Goal: Information Seeking & Learning: Learn about a topic

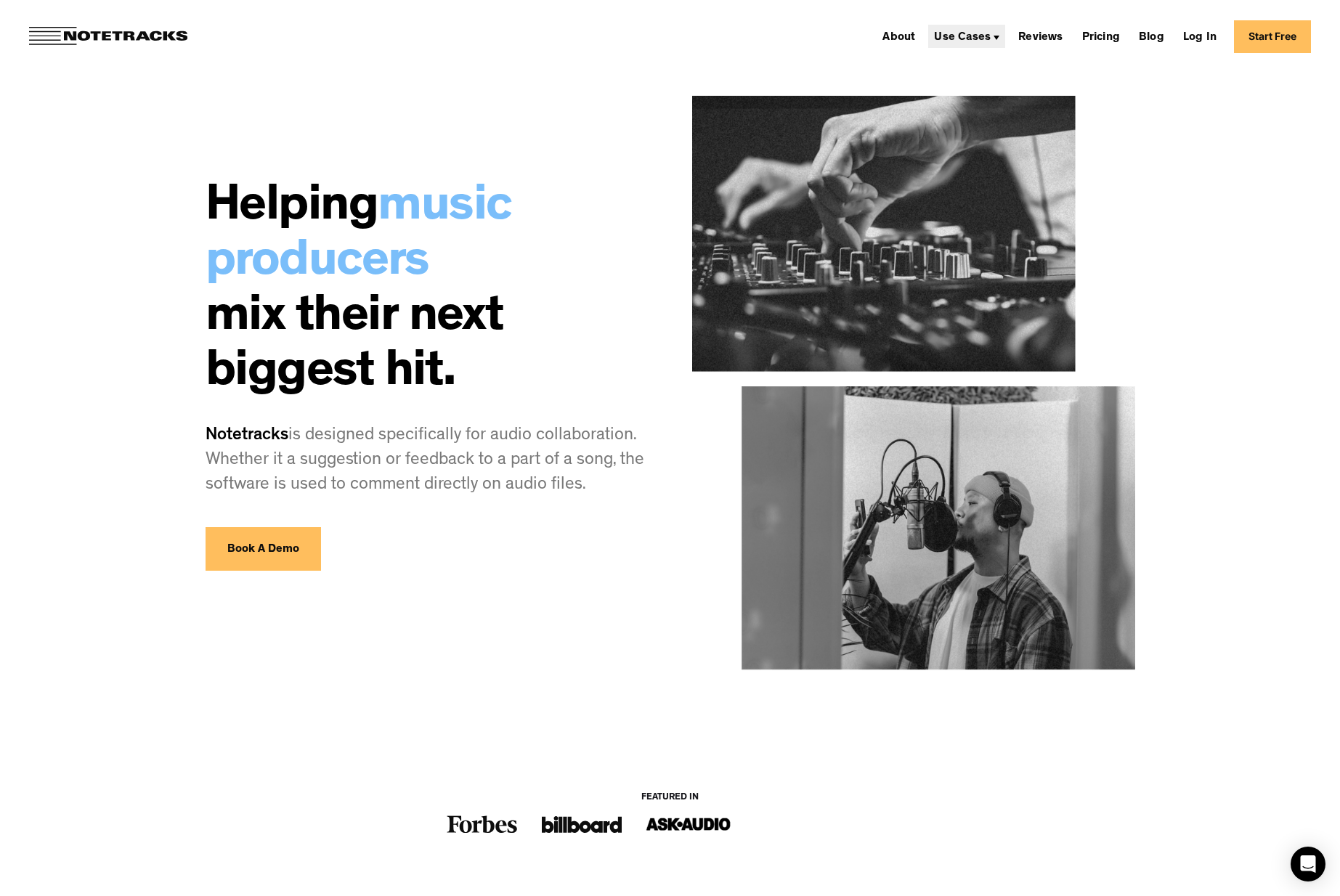
click at [968, 32] on div "Use Cases" at bounding box center [962, 38] width 56 height 12
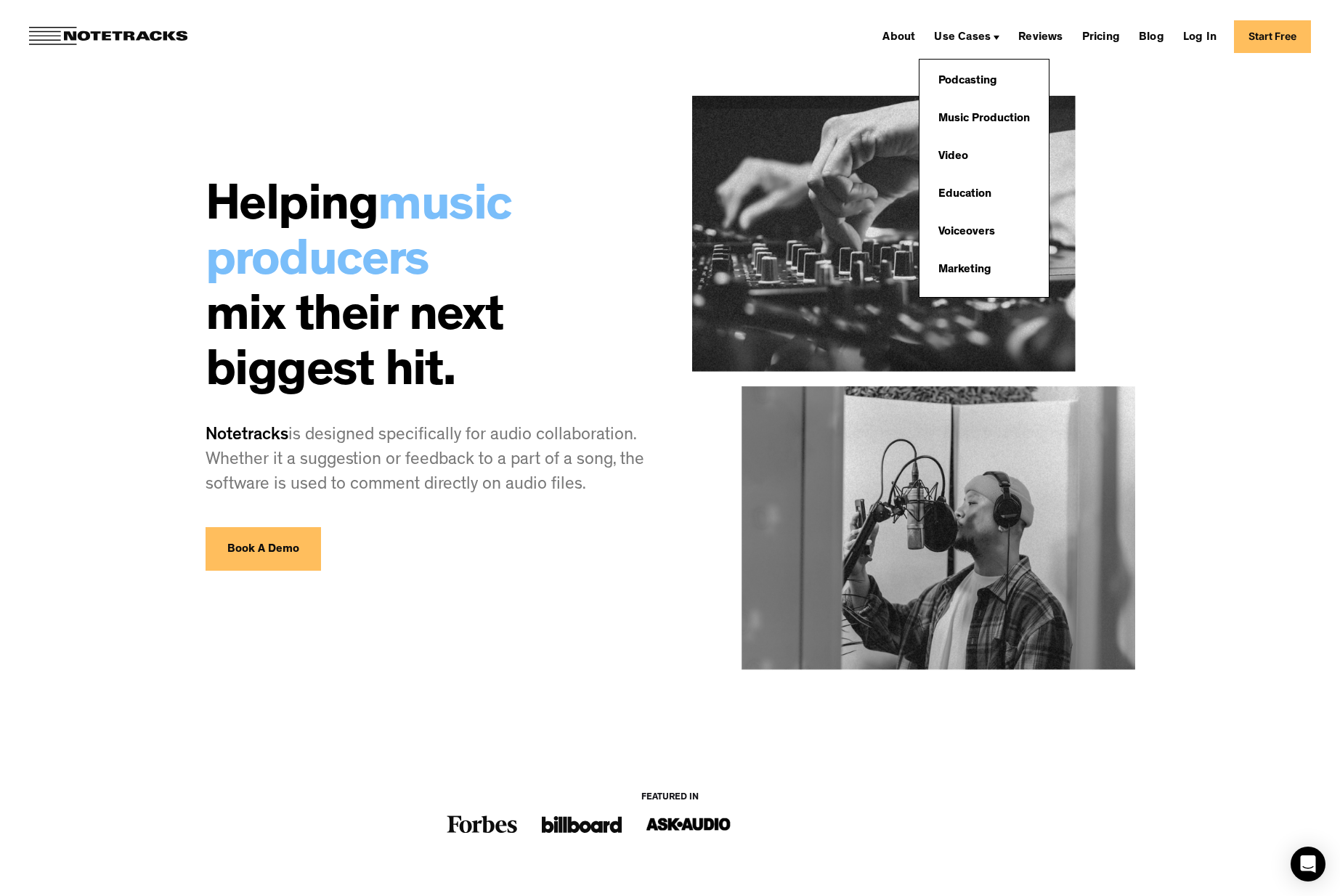
click at [1108, 71] on div "About Use Cases Podcasting Music Production Video Education Voiceovers Marketin…" at bounding box center [670, 36] width 1340 height 72
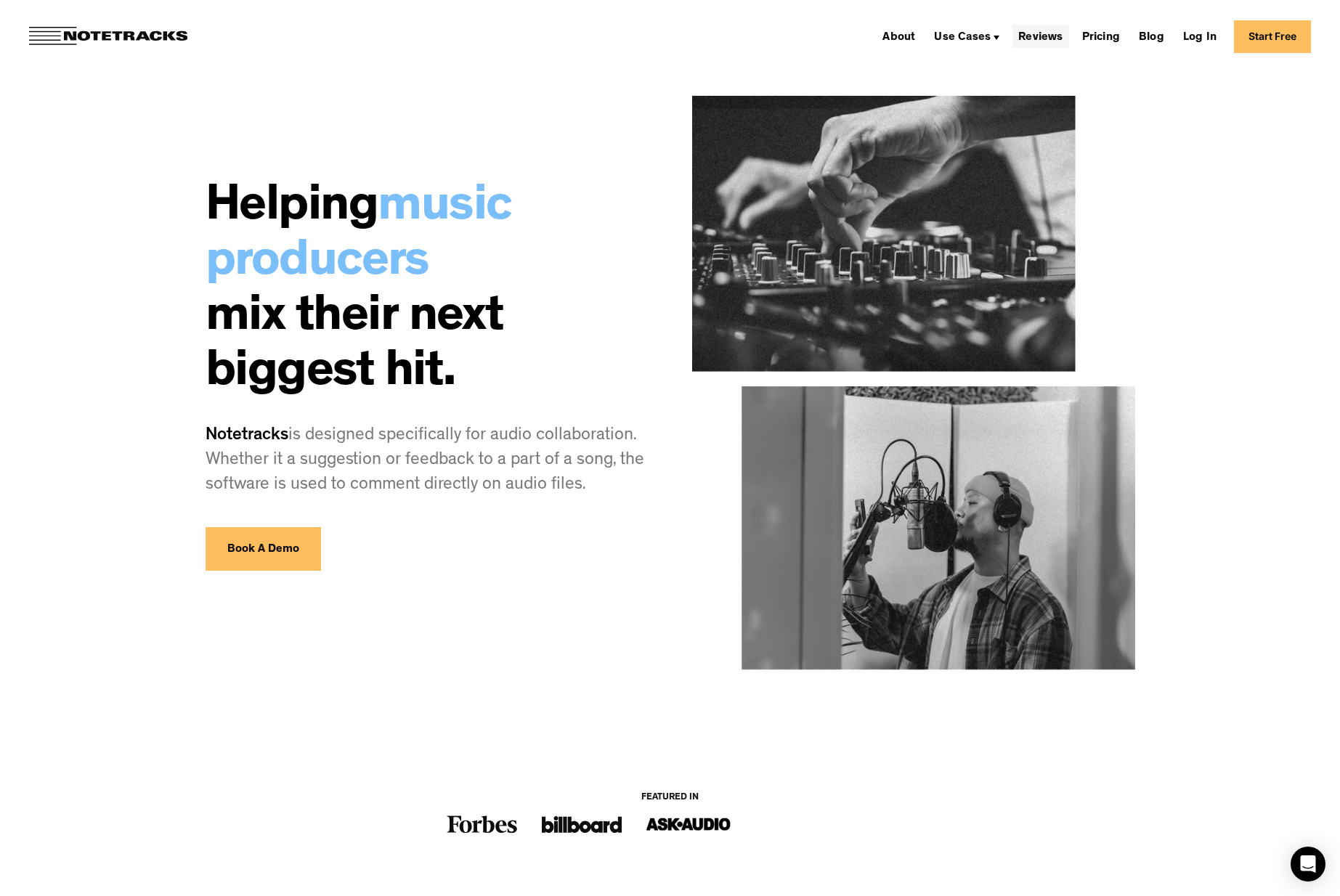
click at [1050, 43] on link "Reviews" at bounding box center [1040, 36] width 56 height 24
click at [1118, 36] on link "Pricing" at bounding box center [1101, 36] width 50 height 24
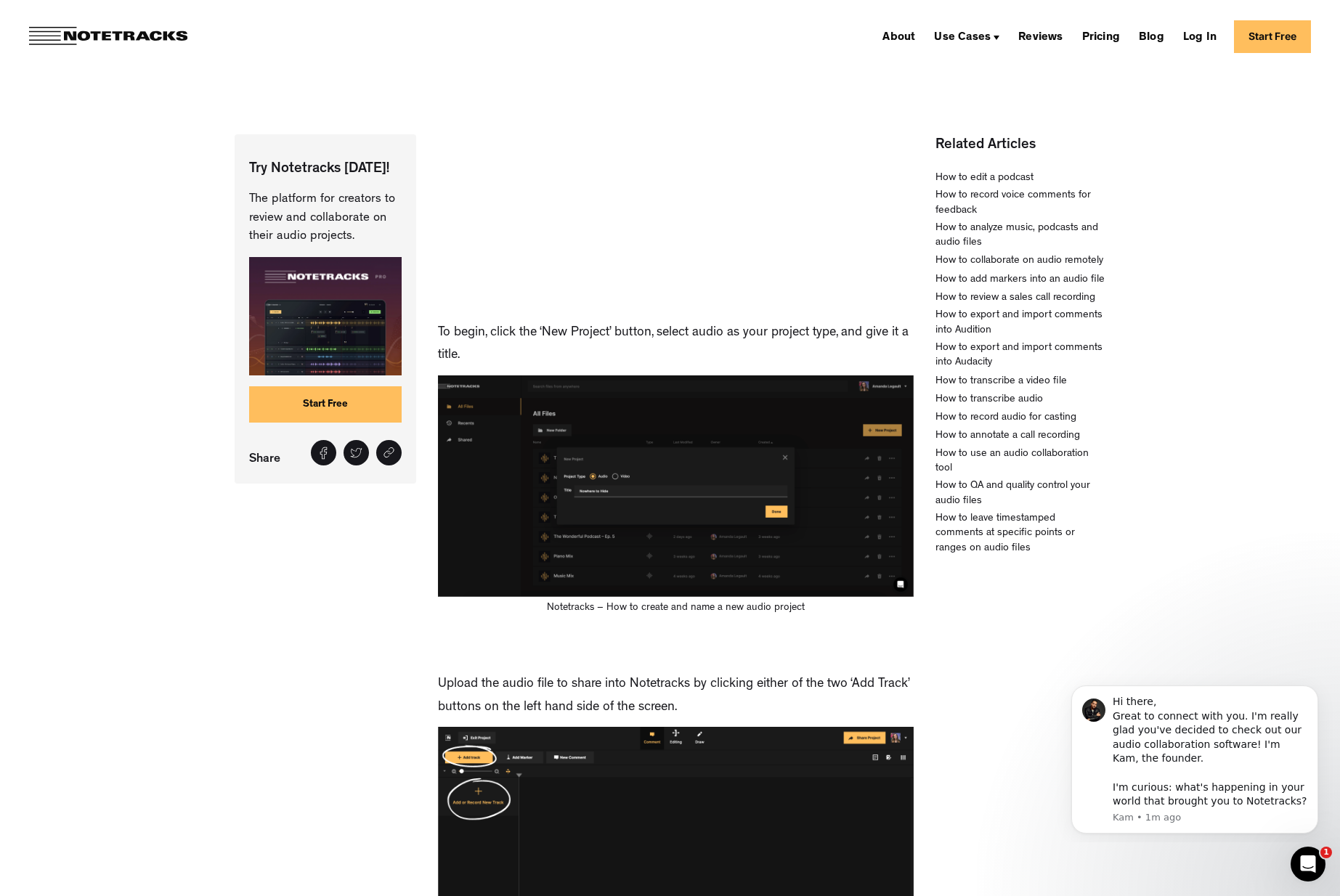
scroll to position [872, 0]
